Goal: Information Seeking & Learning: Learn about a topic

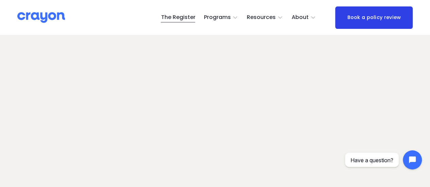
click at [0, 0] on span "About Us" at bounding box center [0, 0] width 0 height 0
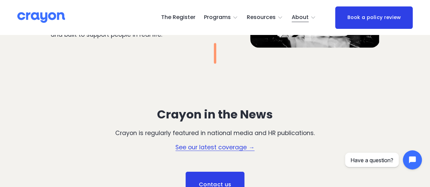
scroll to position [812, 0]
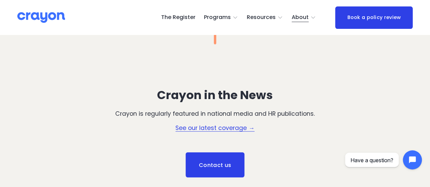
click at [246, 132] on link "See our latest coverage →" at bounding box center [215, 128] width 79 height 8
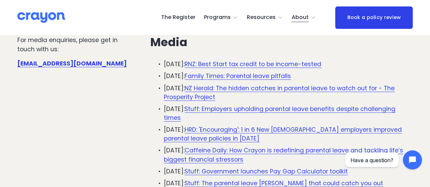
scroll to position [102, 0]
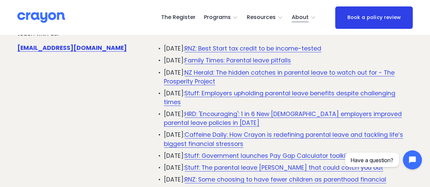
click at [244, 60] on link "Family Times: Parental leave pitfalls" at bounding box center [238, 60] width 106 height 8
